Goal: Task Accomplishment & Management: Use online tool/utility

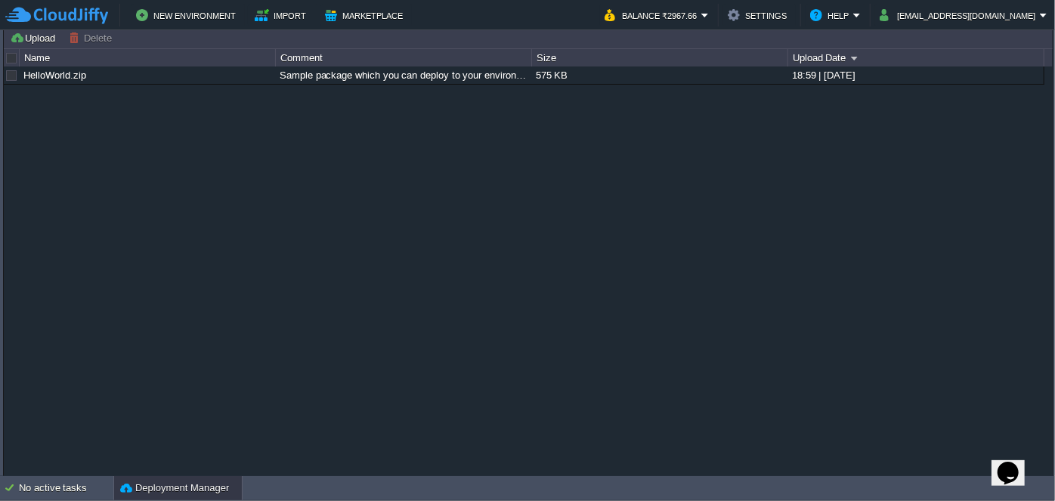
click at [155, 487] on button "Deployment Manager" at bounding box center [174, 487] width 109 height 15
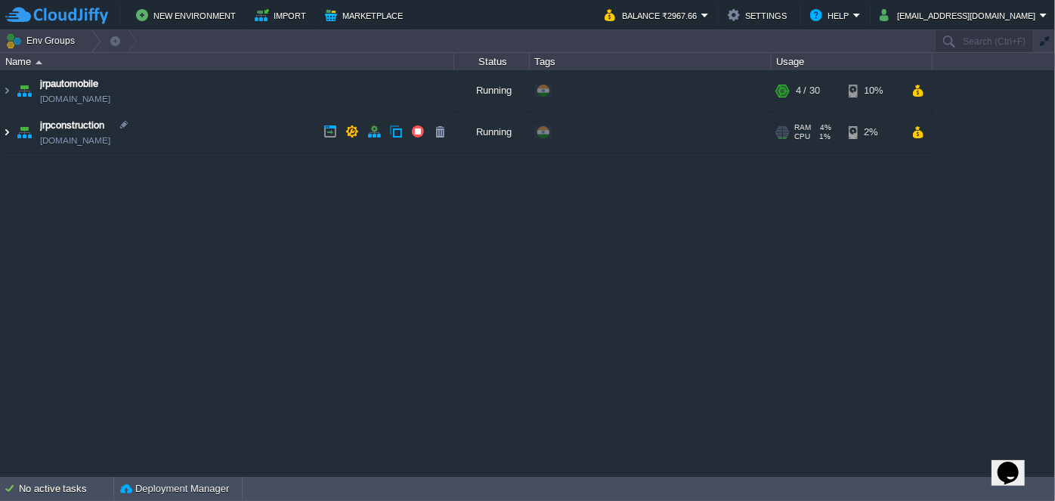
click at [0, 135] on table "jrpautomobile [DOMAIN_NAME] Running + Add to Env Group RAM 9% CPU 1% 4 / 30 10%…" at bounding box center [466, 111] width 933 height 83
click at [4, 135] on img at bounding box center [7, 132] width 12 height 41
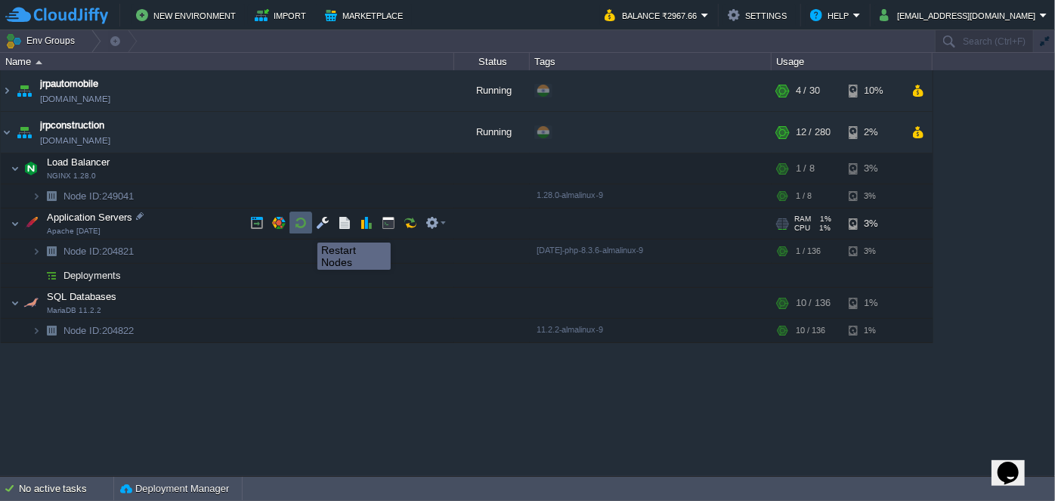
click at [300, 226] on button "button" at bounding box center [301, 223] width 14 height 14
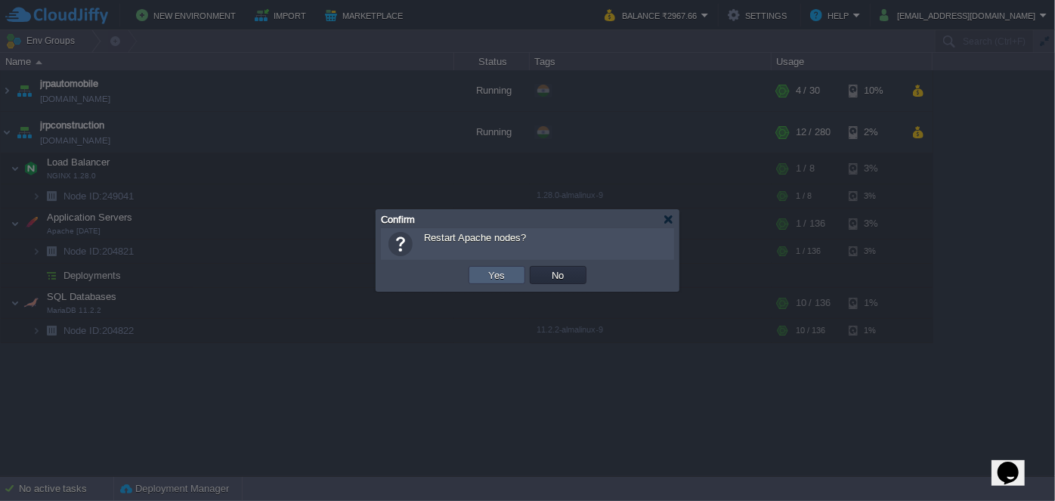
click at [477, 272] on td "Yes" at bounding box center [496, 275] width 57 height 18
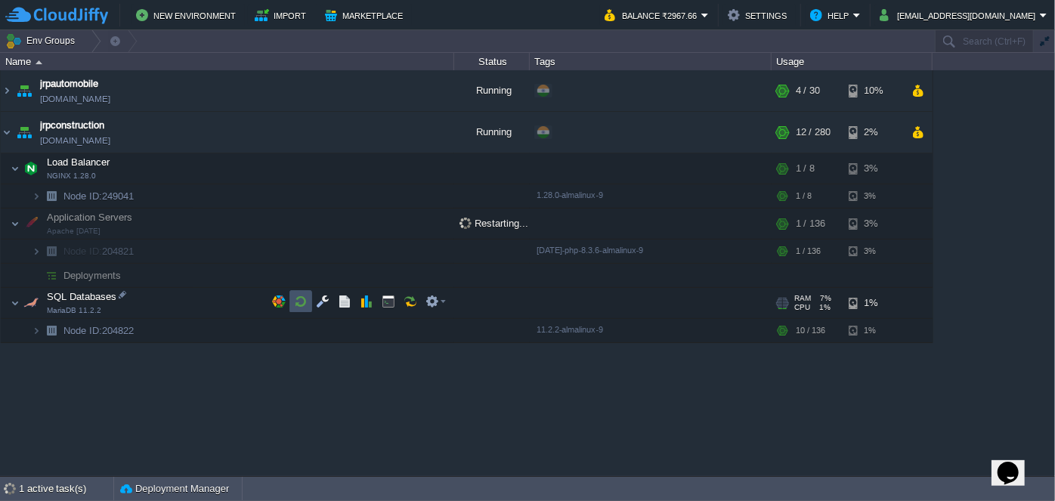
click at [304, 305] on button "button" at bounding box center [301, 302] width 14 height 14
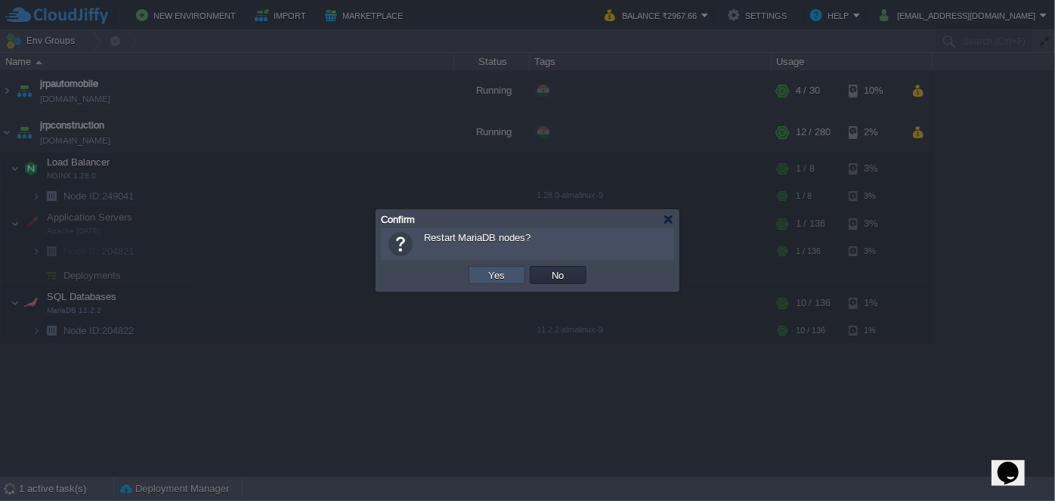
click at [495, 279] on button "Yes" at bounding box center [497, 275] width 26 height 14
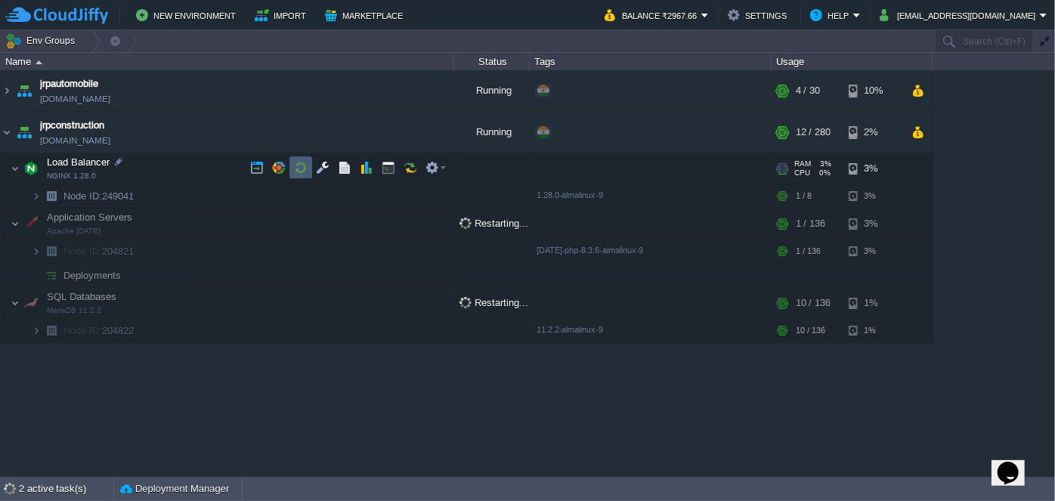
click at [302, 165] on button "button" at bounding box center [301, 168] width 14 height 14
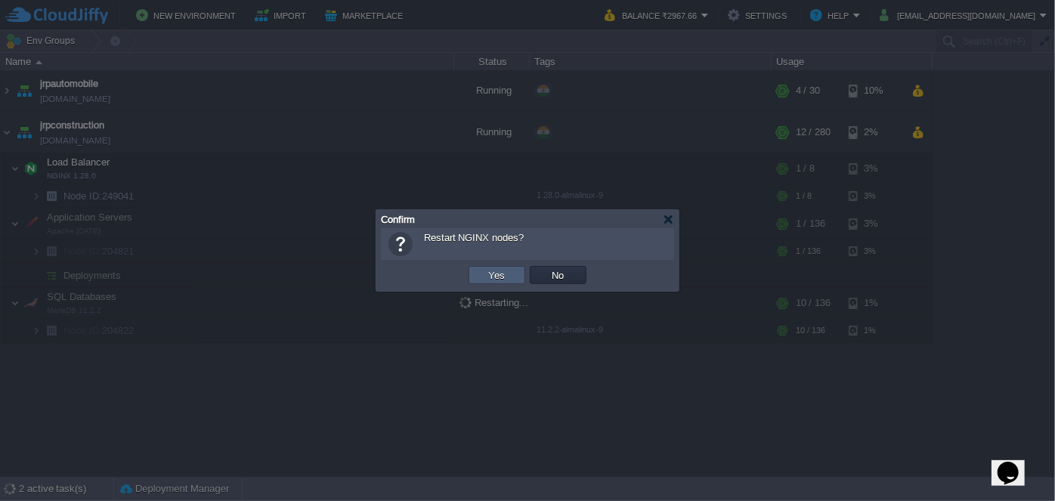
click at [471, 271] on td "Yes" at bounding box center [496, 275] width 57 height 18
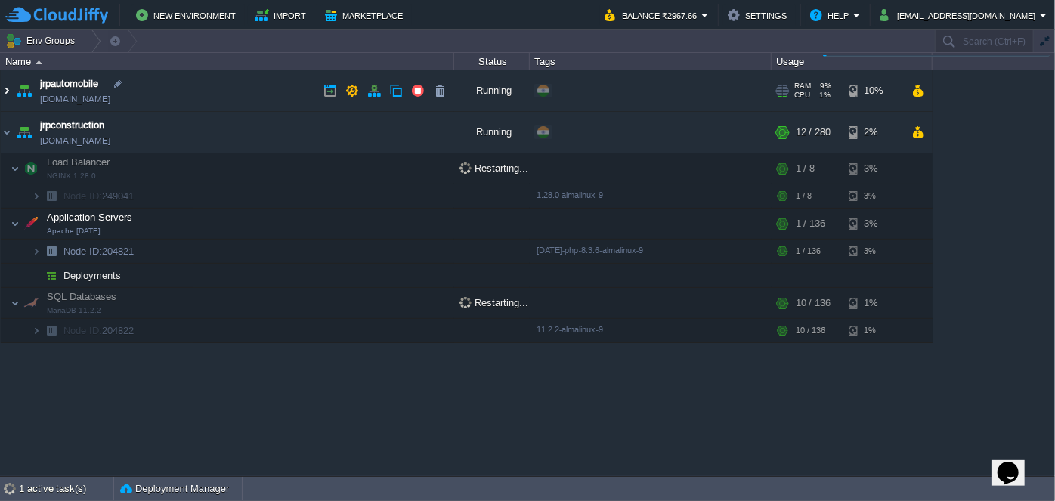
click at [9, 87] on img at bounding box center [7, 90] width 12 height 41
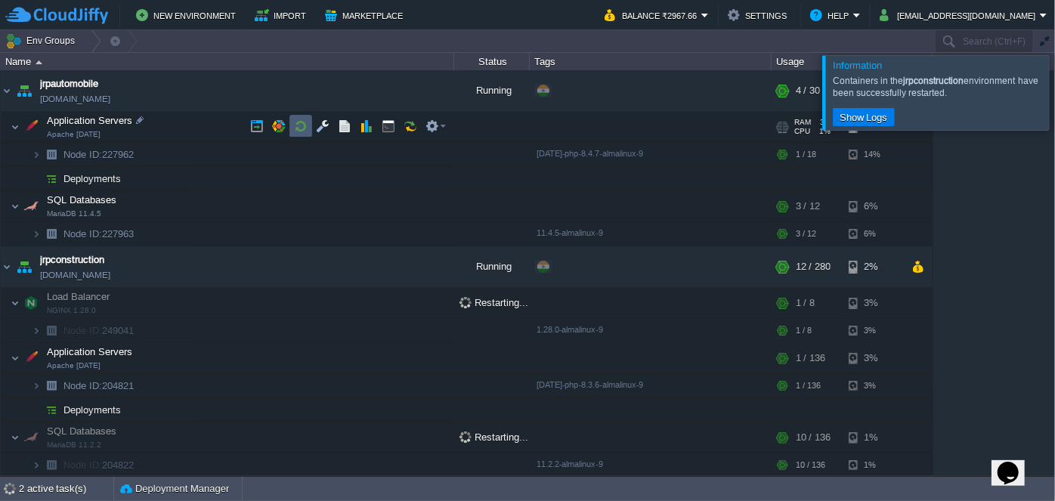
click at [298, 130] on button "button" at bounding box center [301, 126] width 14 height 14
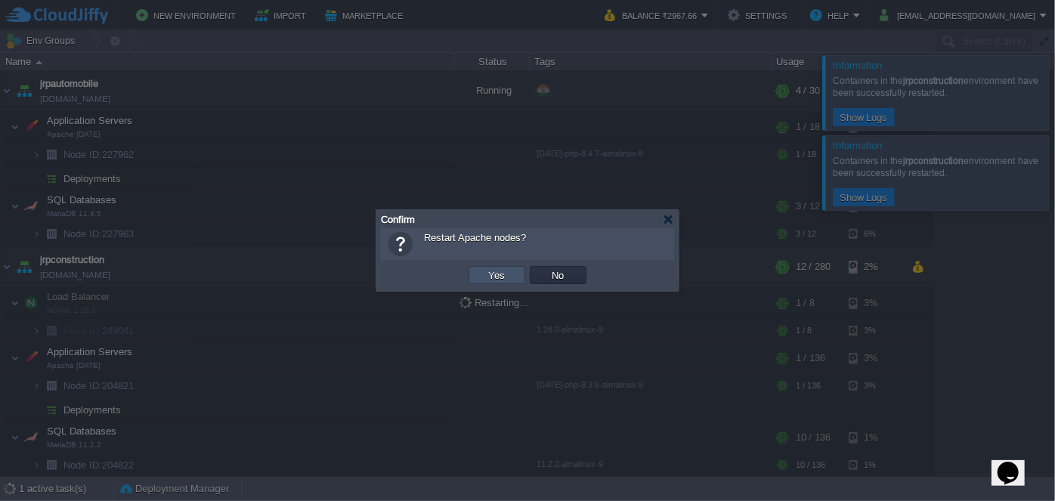
click at [493, 279] on button "Yes" at bounding box center [497, 275] width 26 height 14
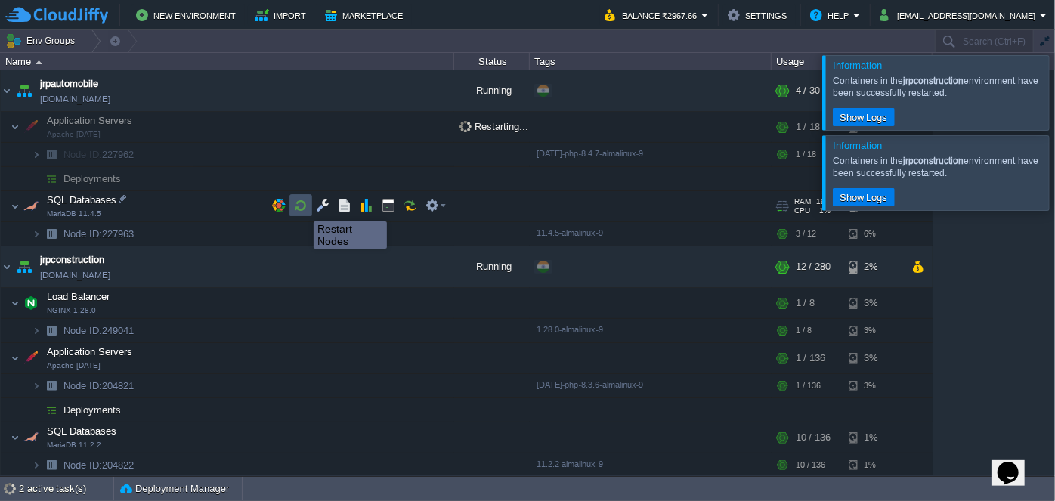
click at [302, 208] on button "button" at bounding box center [301, 206] width 14 height 14
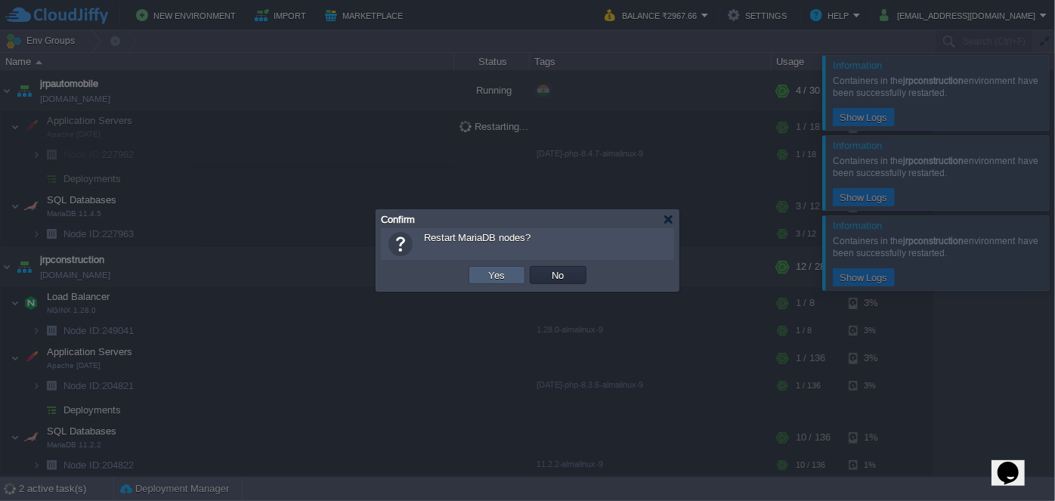
click at [510, 275] on td "Yes" at bounding box center [496, 275] width 57 height 18
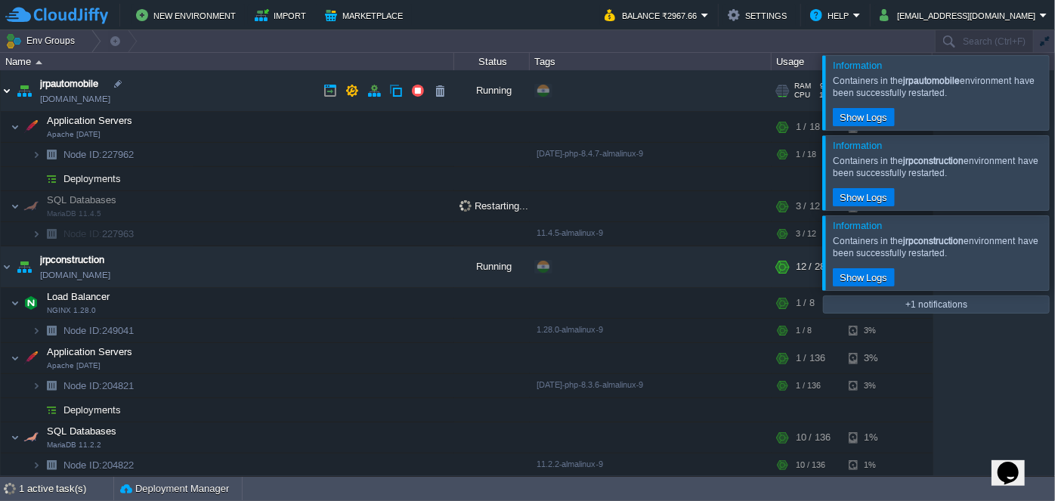
click at [4, 92] on img at bounding box center [7, 90] width 12 height 41
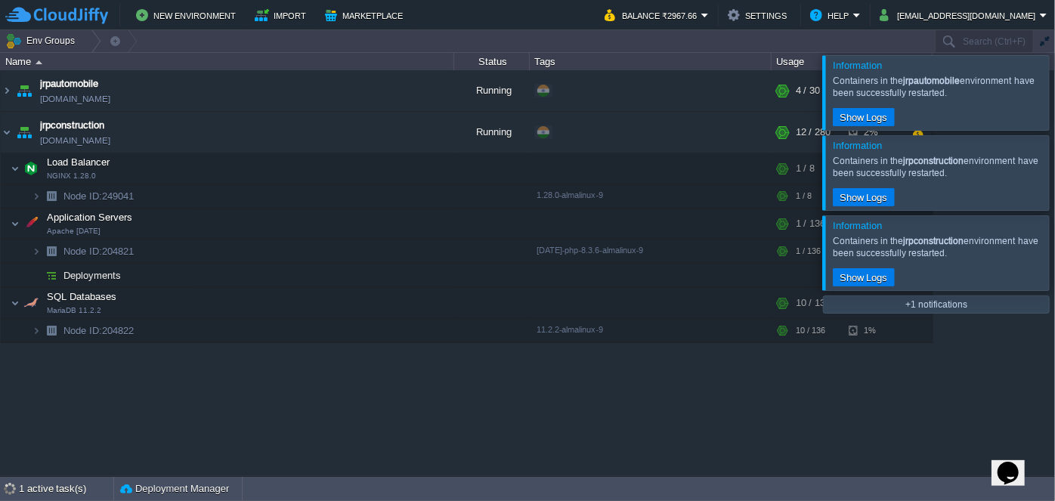
click at [1054, 99] on div at bounding box center [1073, 92] width 0 height 74
click at [1054, 98] on div at bounding box center [1073, 92] width 0 height 74
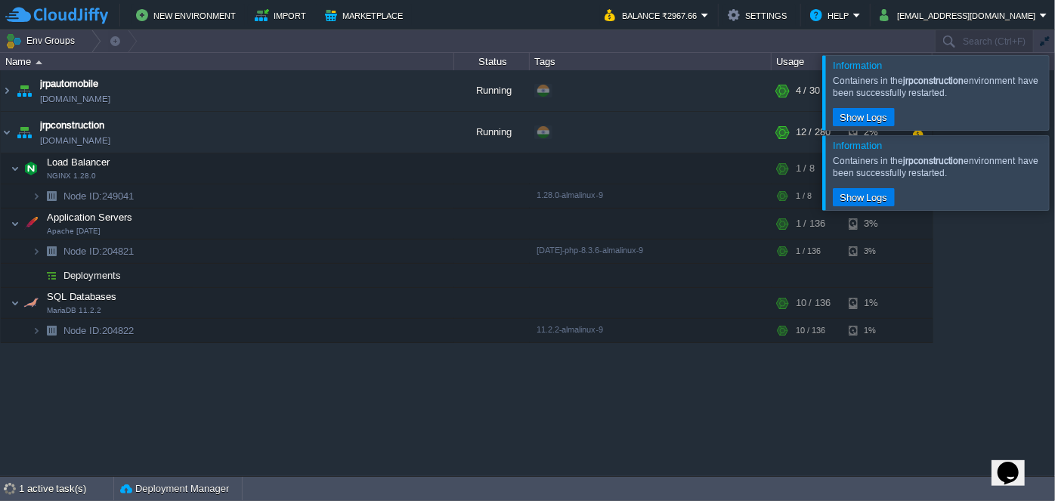
click at [1054, 98] on div at bounding box center [1073, 92] width 0 height 74
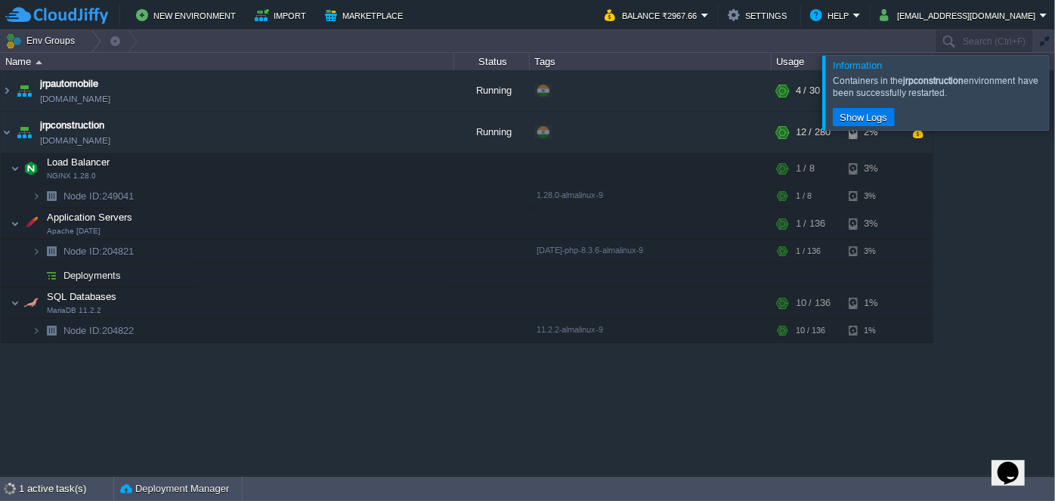
click at [1054, 101] on div at bounding box center [1073, 92] width 0 height 74
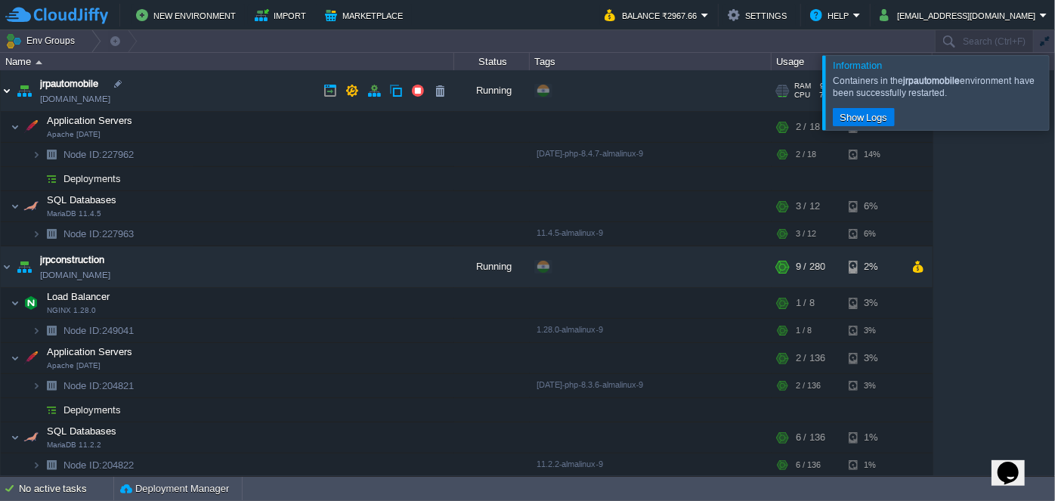
click at [6, 91] on img at bounding box center [7, 90] width 12 height 41
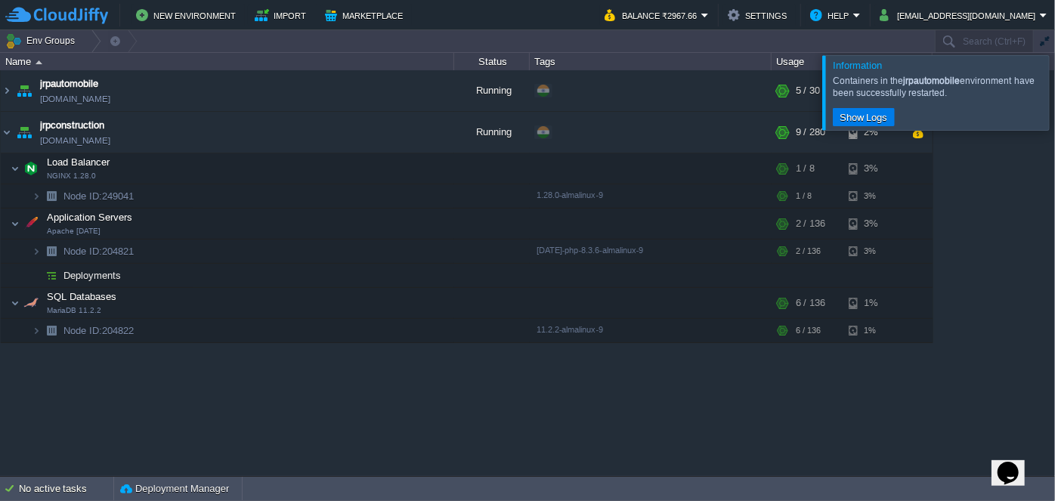
click at [1054, 96] on div at bounding box center [1073, 92] width 0 height 74
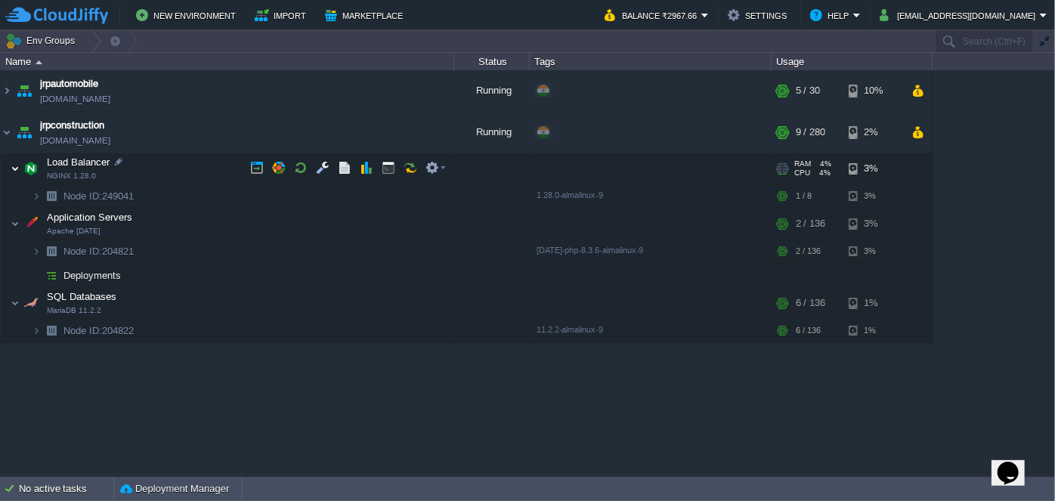
click at [14, 168] on img at bounding box center [15, 168] width 9 height 30
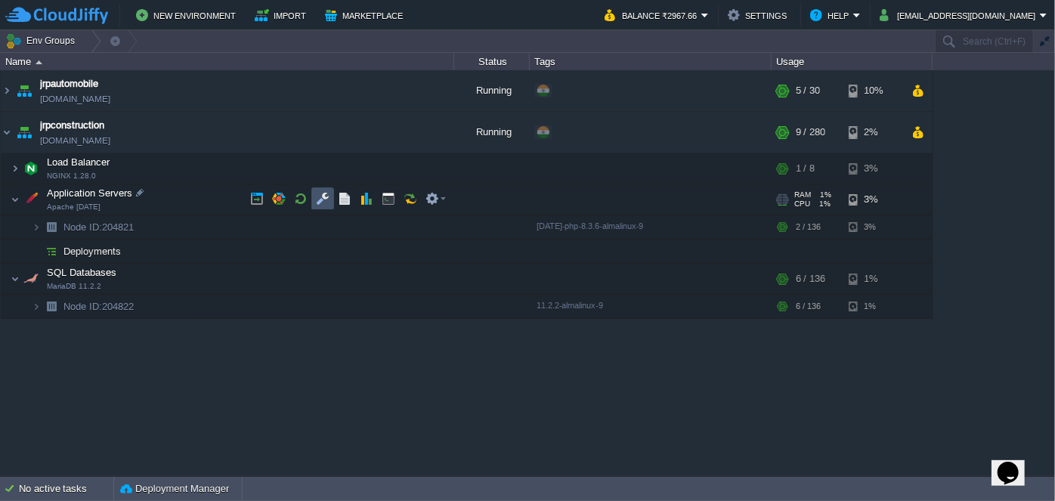
click at [324, 199] on button "button" at bounding box center [323, 199] width 14 height 14
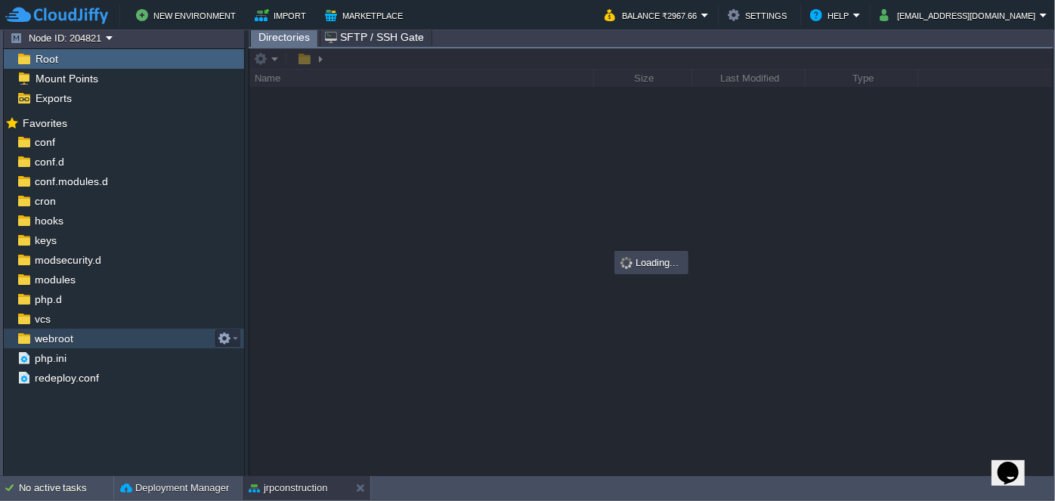
click at [47, 332] on span "webroot" at bounding box center [54, 339] width 44 height 14
